Goal: Find contact information: Find contact information

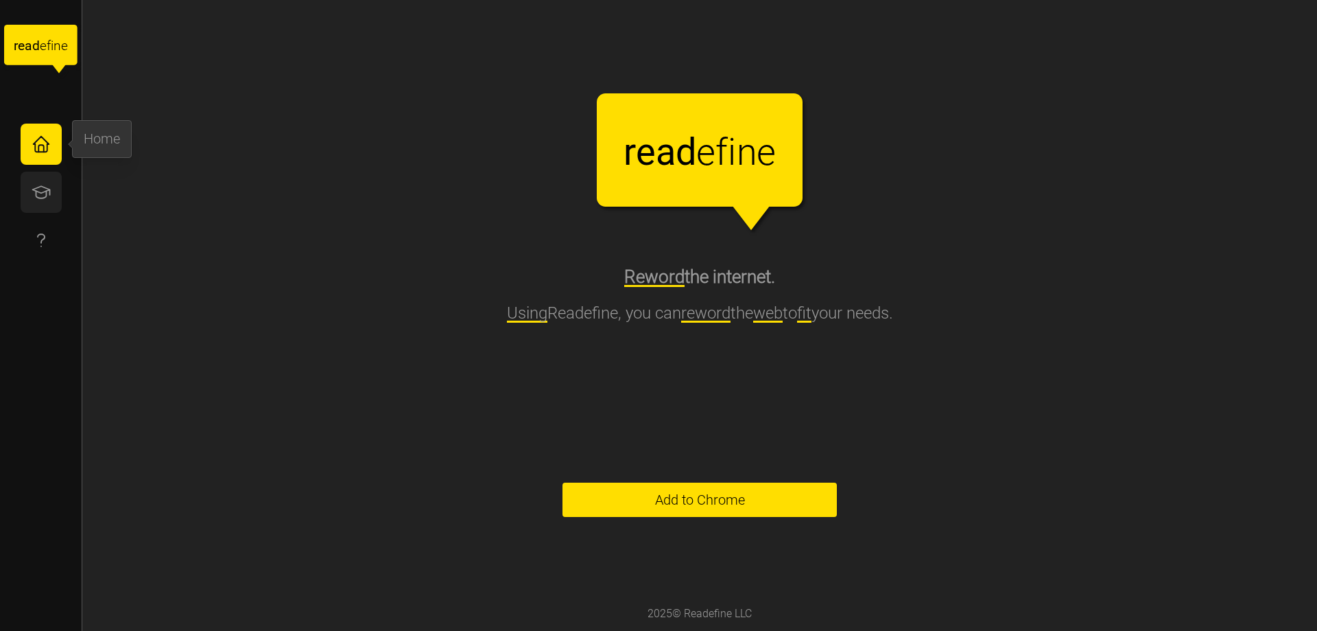
click at [54, 188] on button "button" at bounding box center [41, 192] width 41 height 41
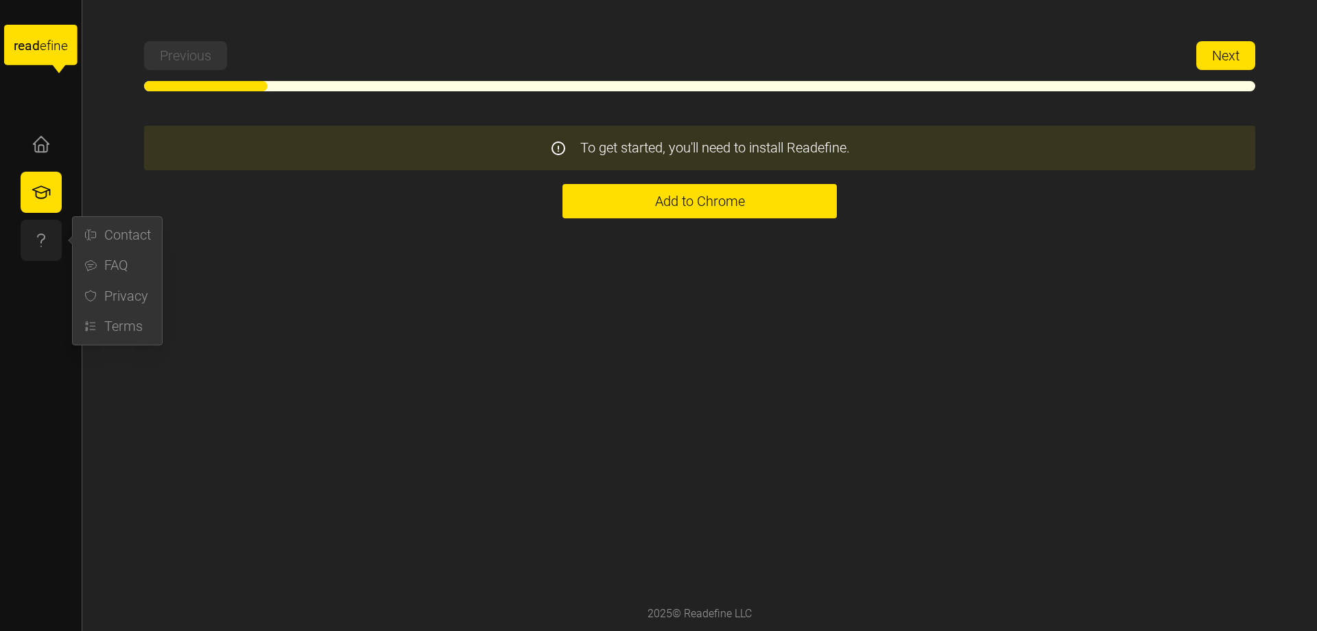
click at [52, 228] on button "button" at bounding box center [41, 240] width 41 height 41
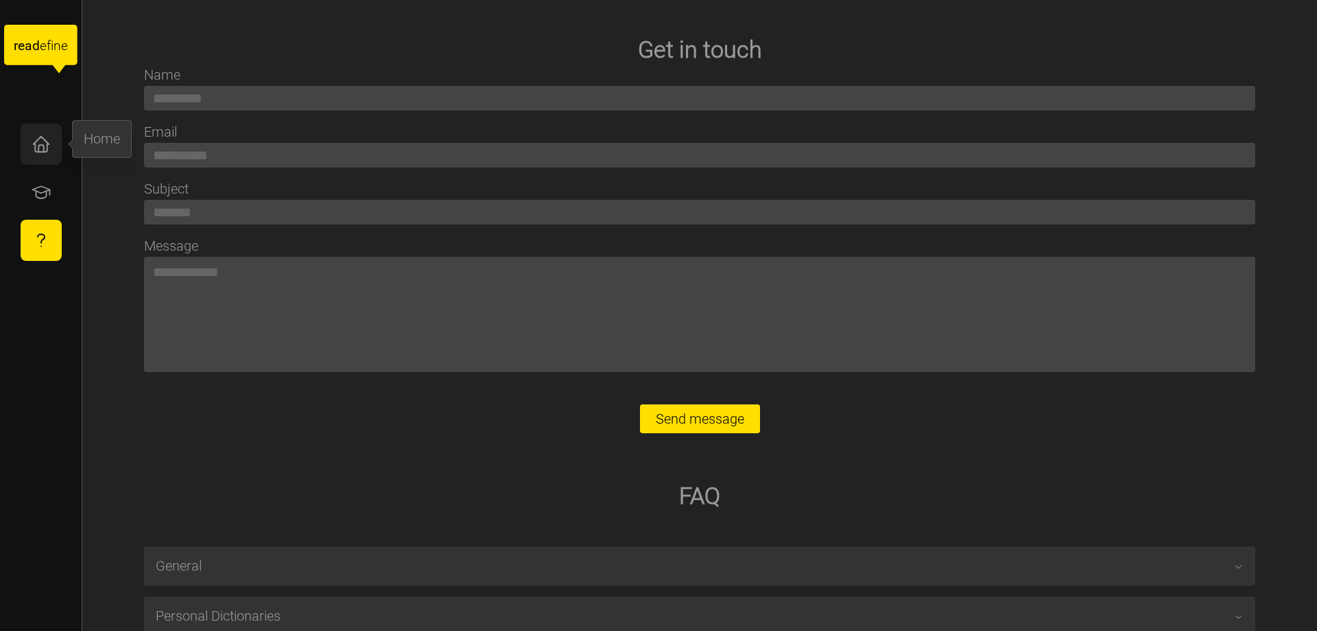
scroll to position [34, 0]
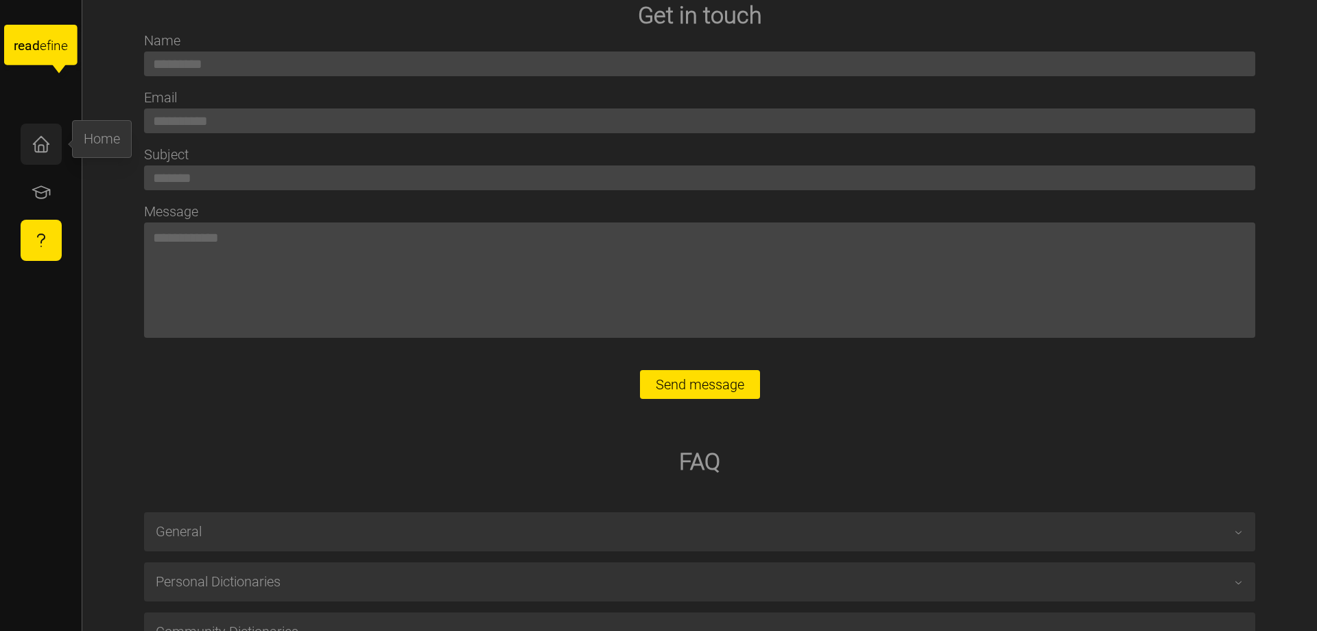
click at [52, 149] on button "button" at bounding box center [41, 144] width 41 height 41
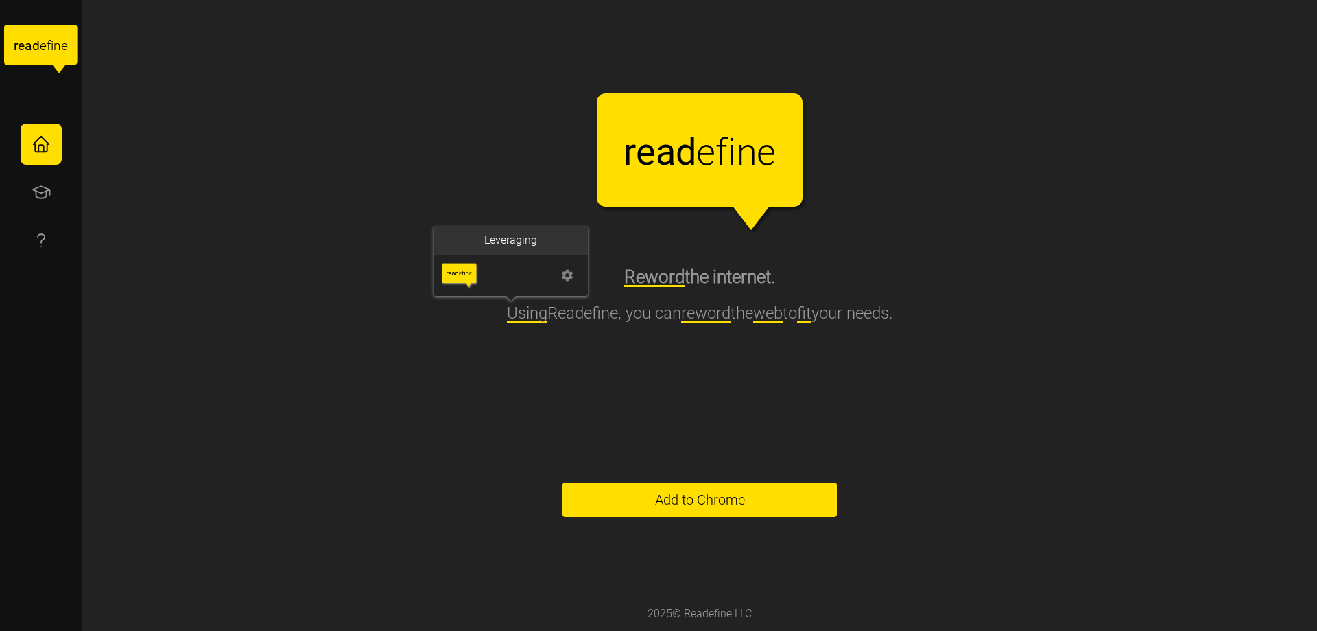
click at [459, 275] on img at bounding box center [460, 274] width 38 height 27
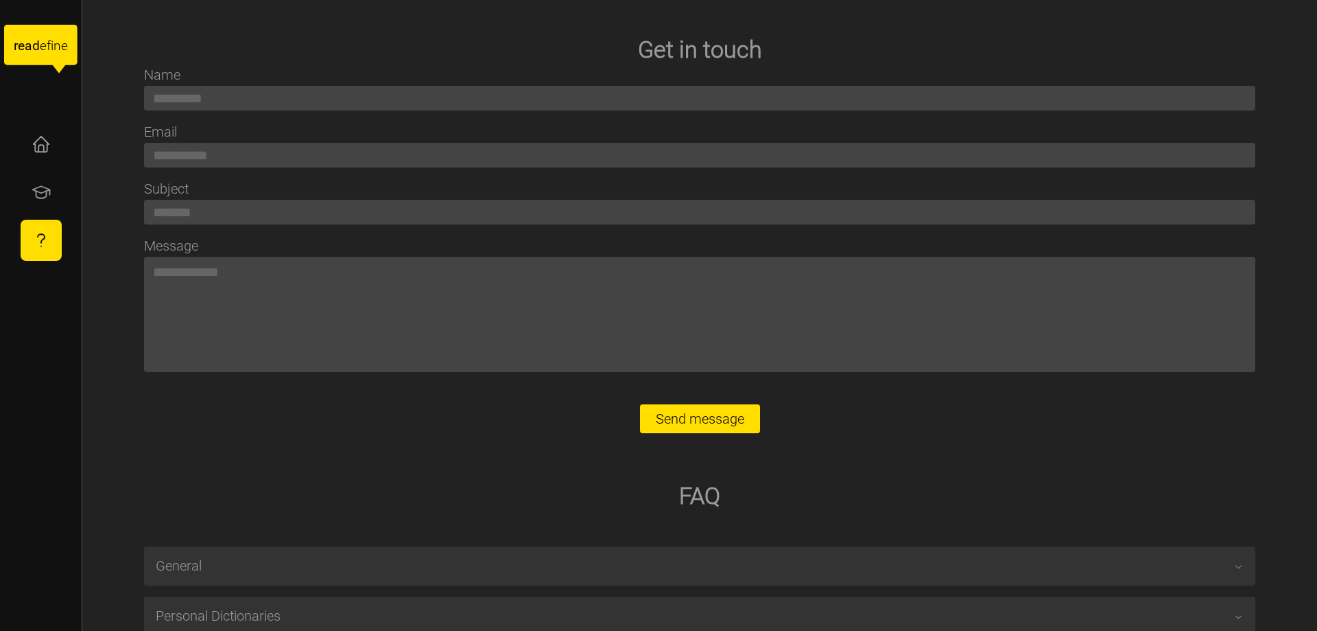
scroll to position [34, 0]
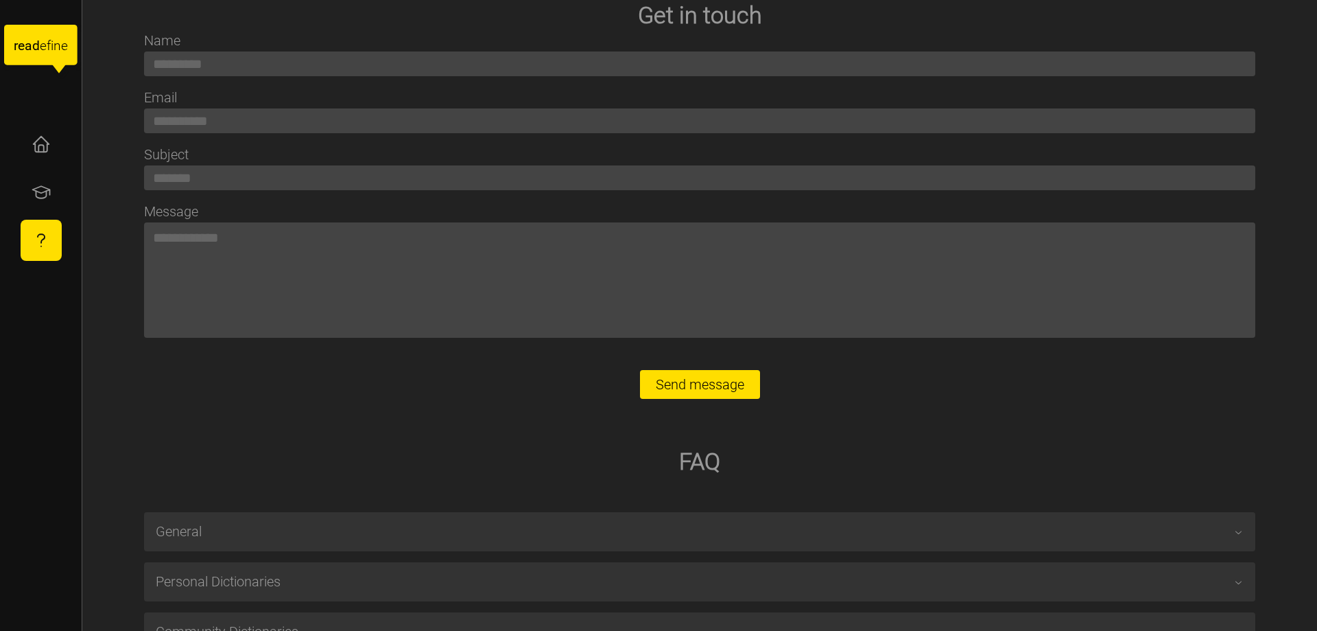
type textarea "*"
